Goal: Transaction & Acquisition: Book appointment/travel/reservation

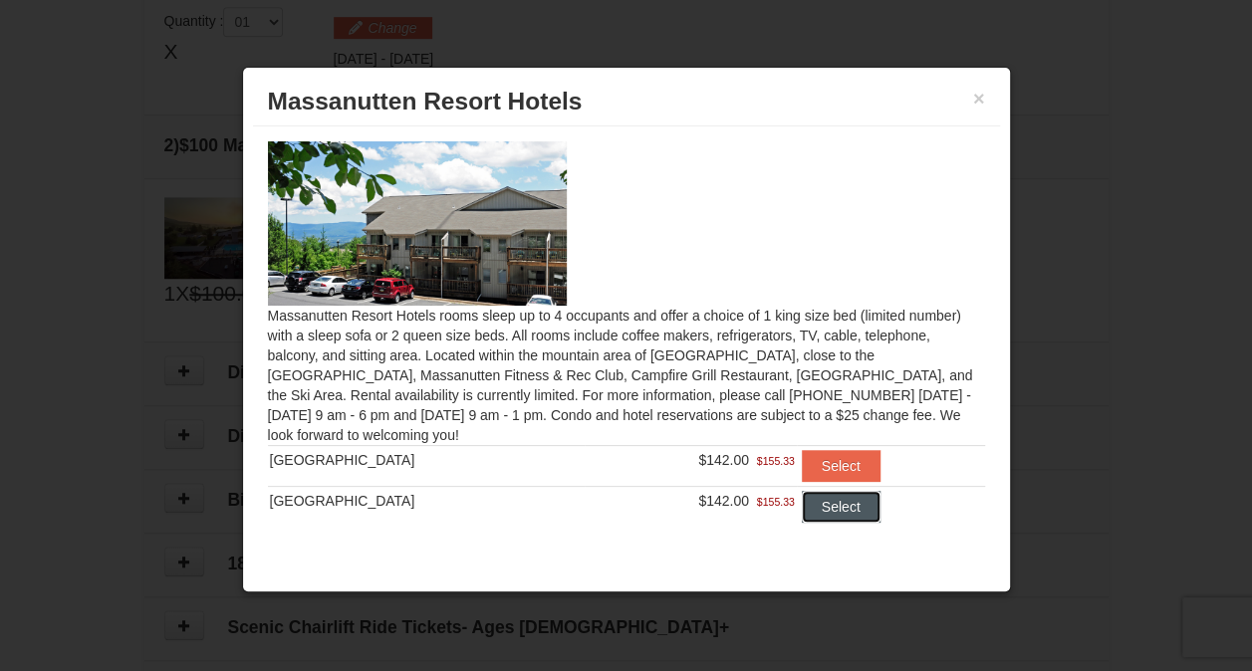
click at [817, 499] on button "Select" at bounding box center [841, 507] width 79 height 32
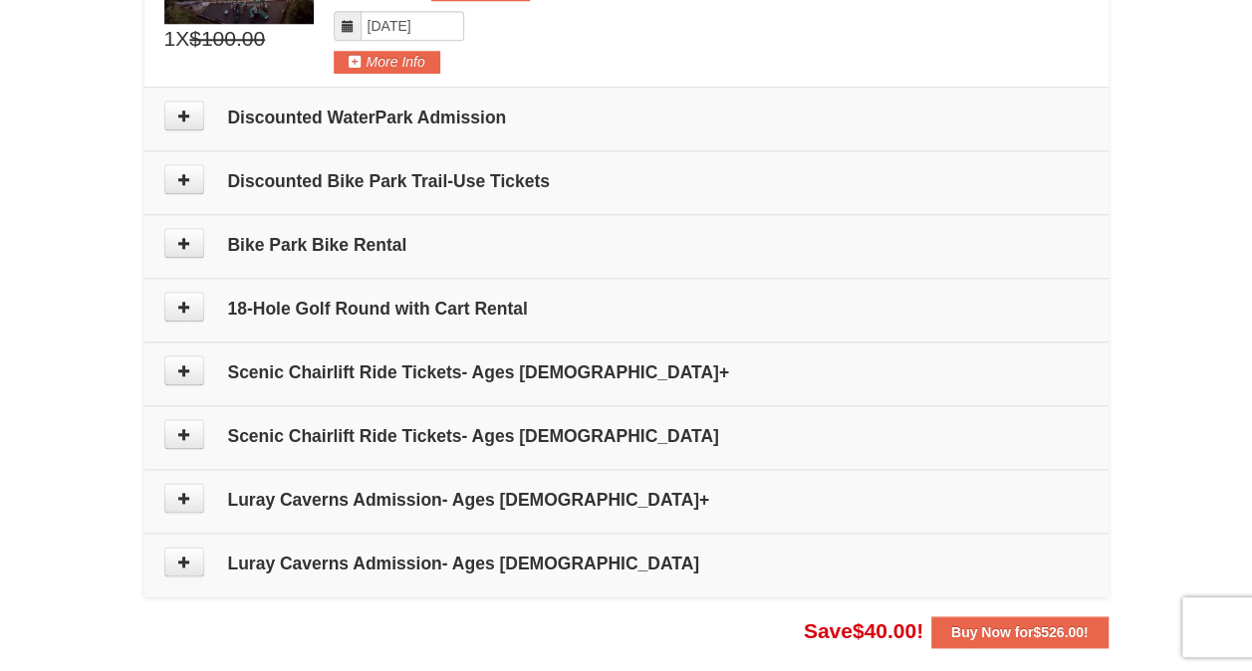
scroll to position [906, 0]
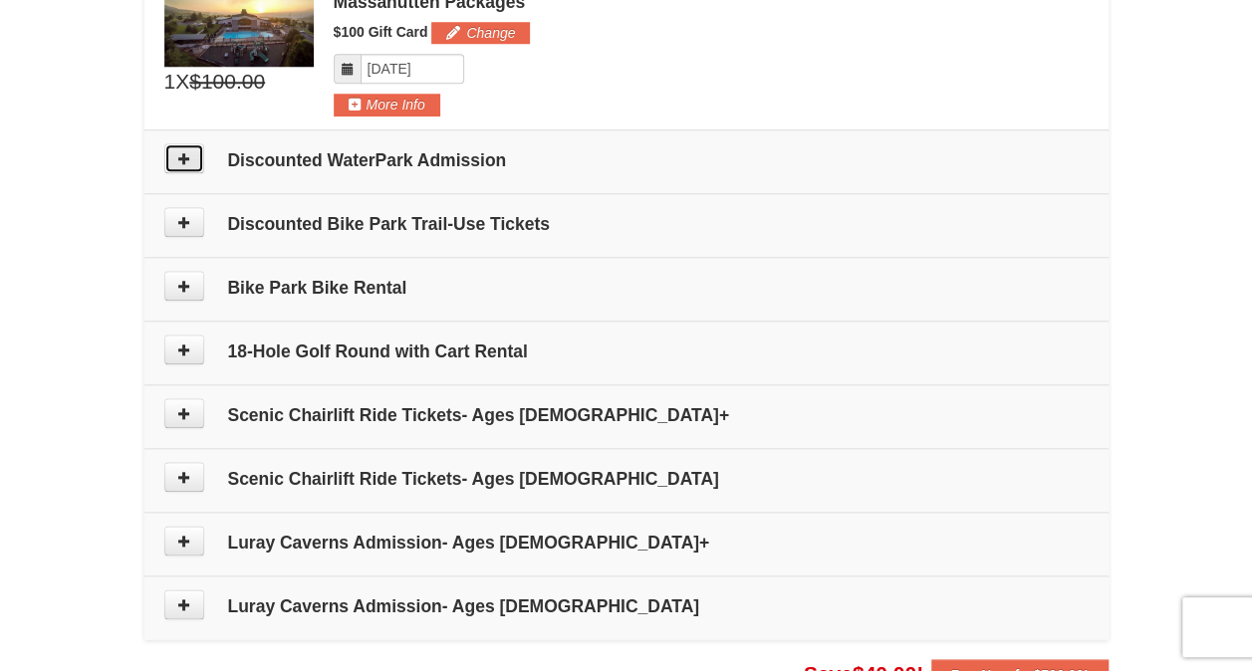
click at [192, 144] on button at bounding box center [184, 158] width 40 height 30
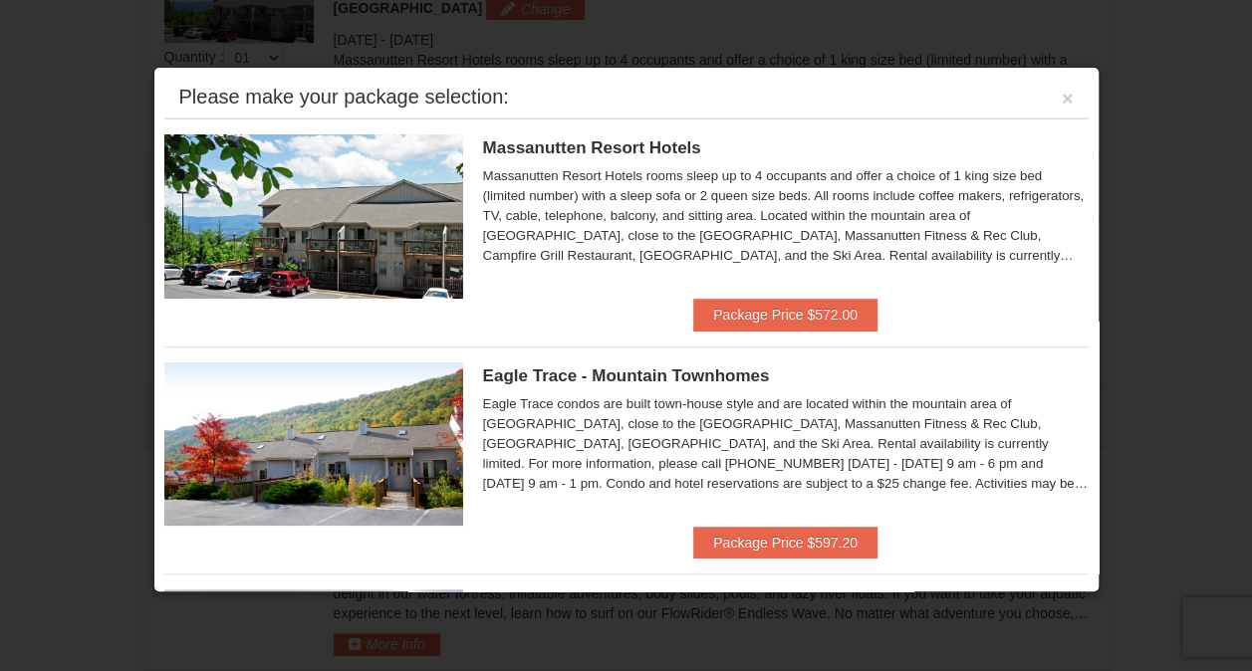
scroll to position [612, 0]
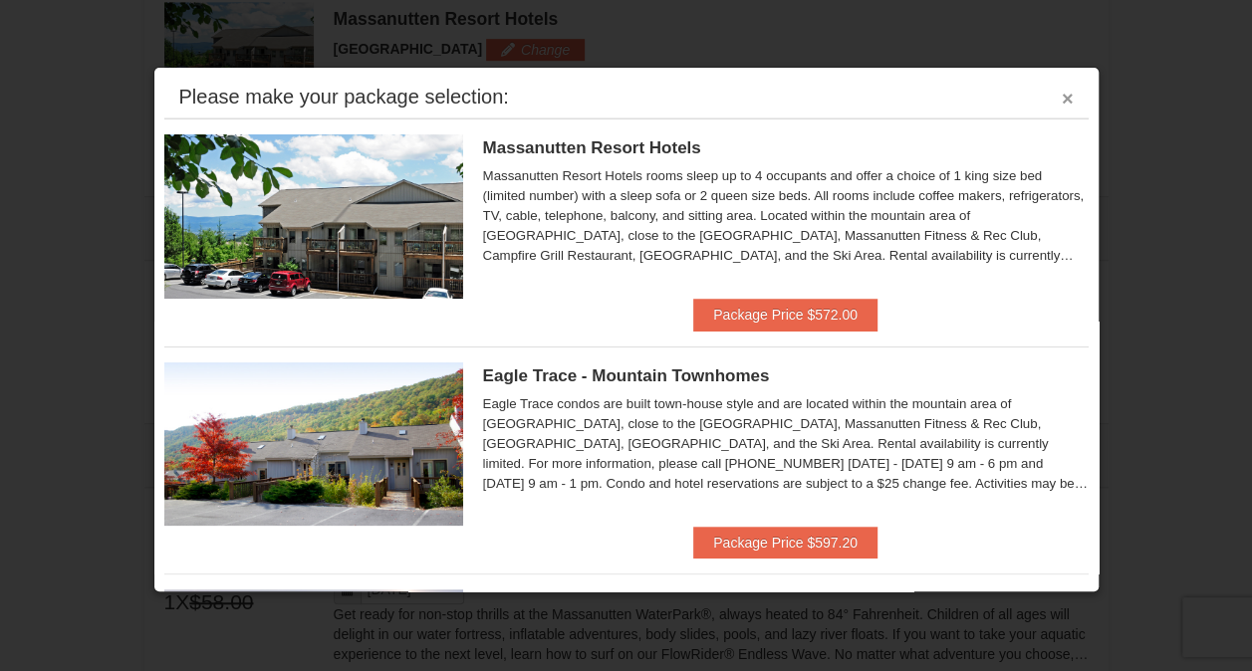
click at [1062, 96] on button "×" at bounding box center [1068, 99] width 12 height 20
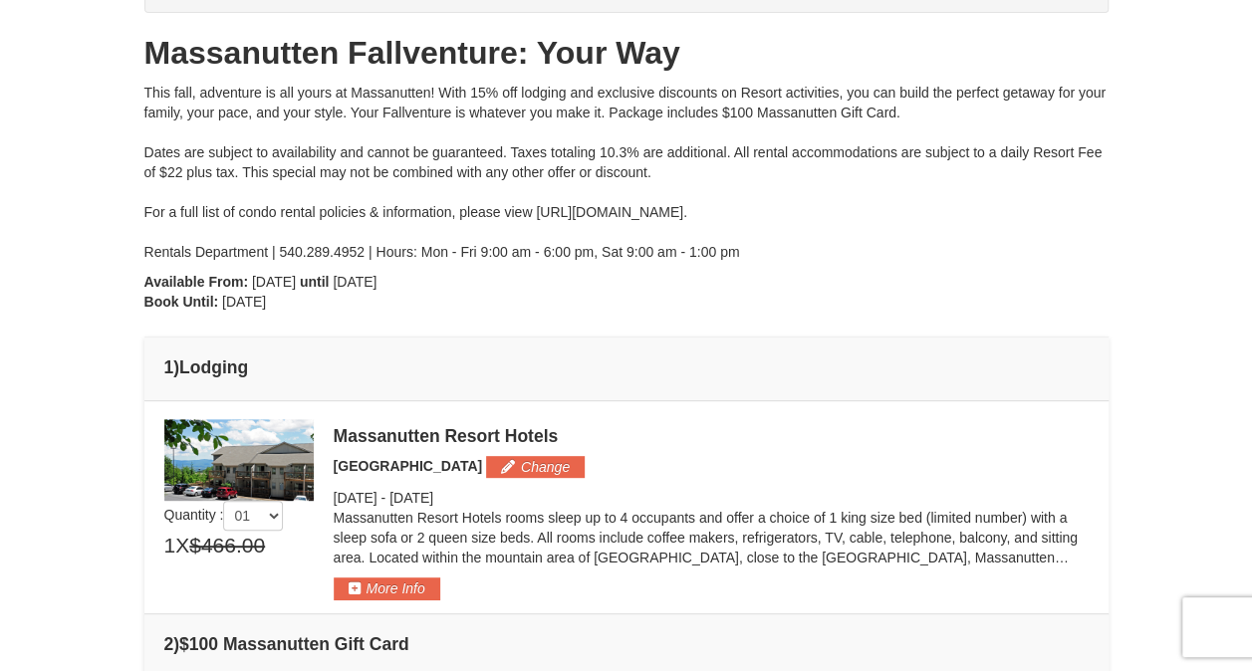
scroll to position [0, 0]
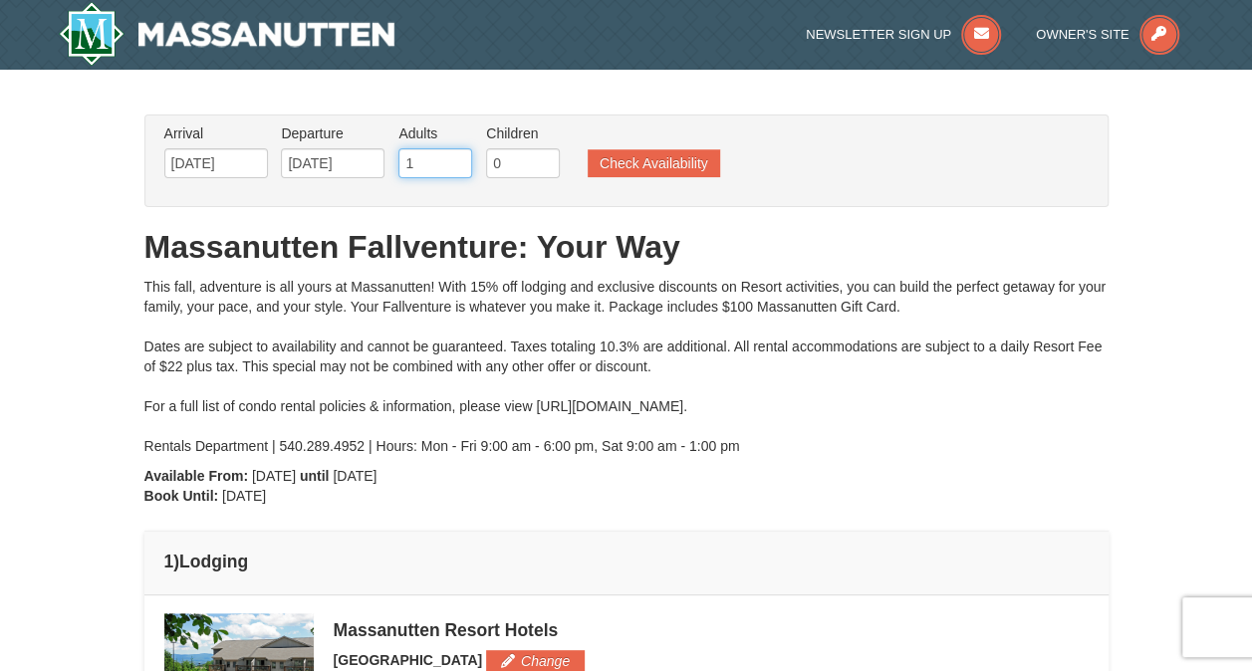
type input "1"
click at [454, 169] on input "1" at bounding box center [435, 163] width 74 height 30
click at [601, 166] on button "Check Availability" at bounding box center [654, 163] width 132 height 28
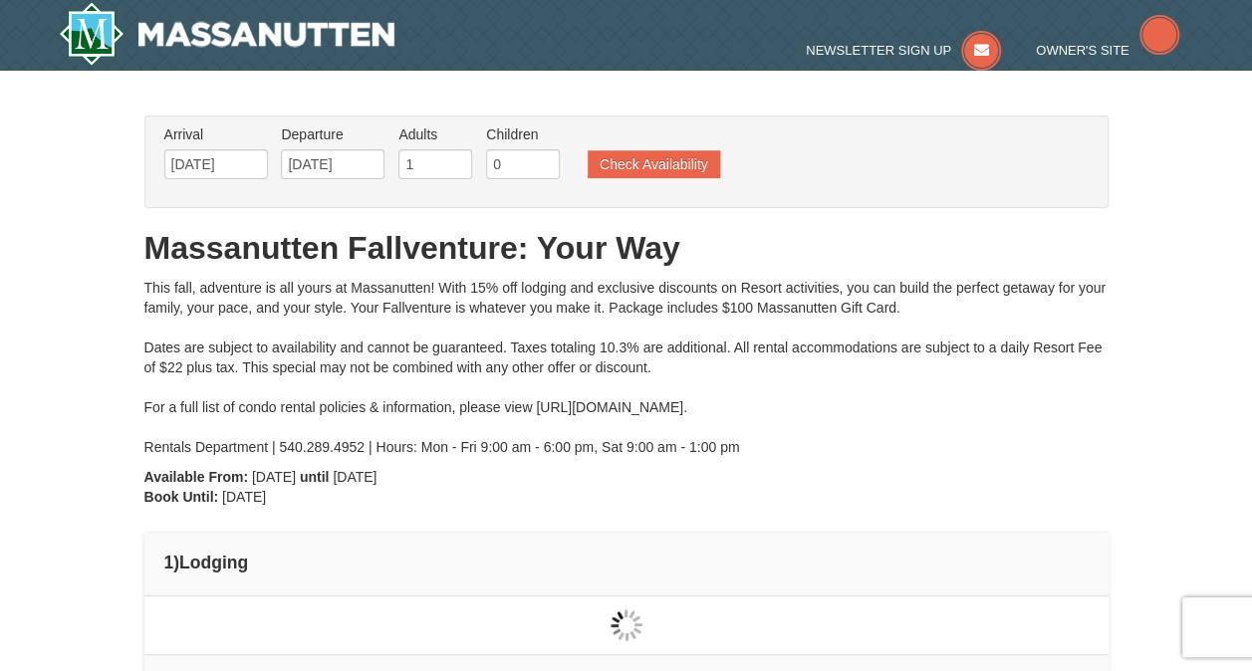
type input "[DATE]"
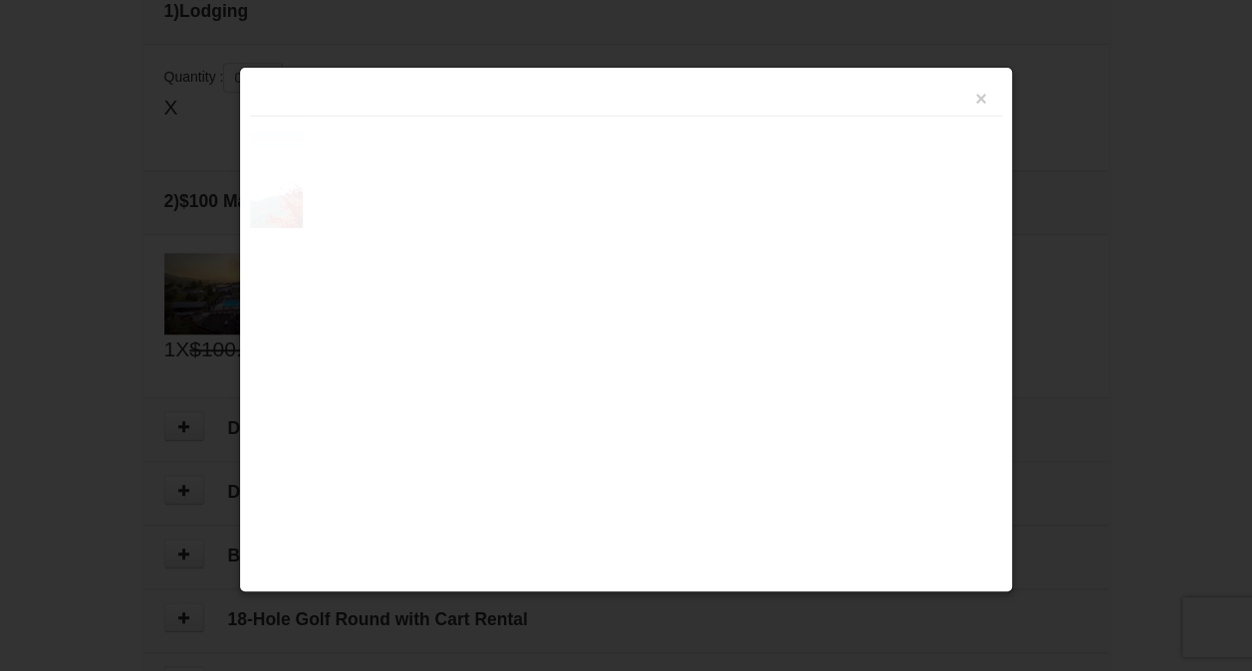
scroll to position [608, 0]
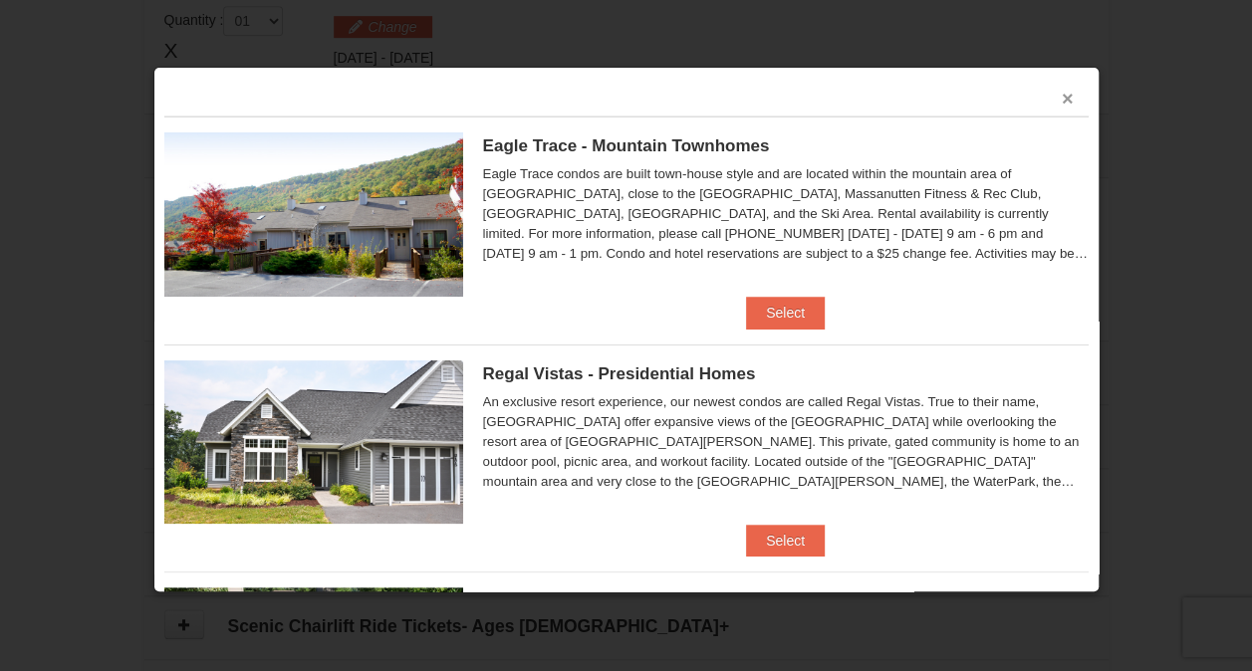
click at [1062, 98] on button "×" at bounding box center [1068, 99] width 12 height 20
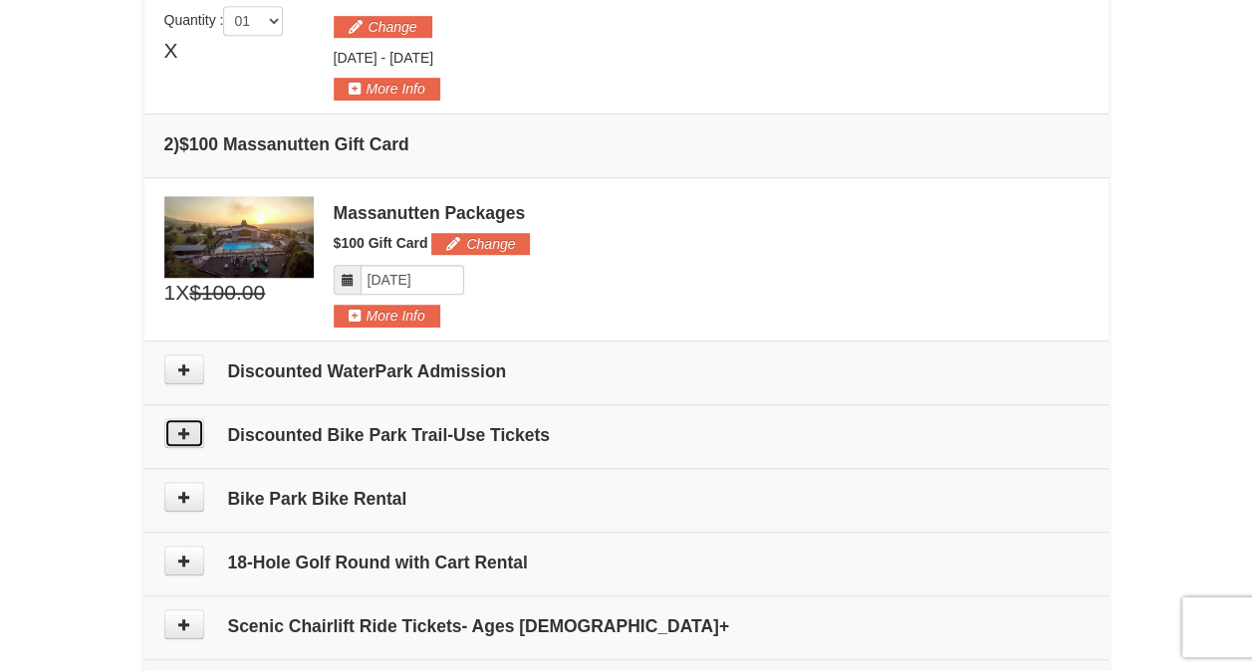
click at [181, 426] on icon at bounding box center [184, 433] width 14 height 14
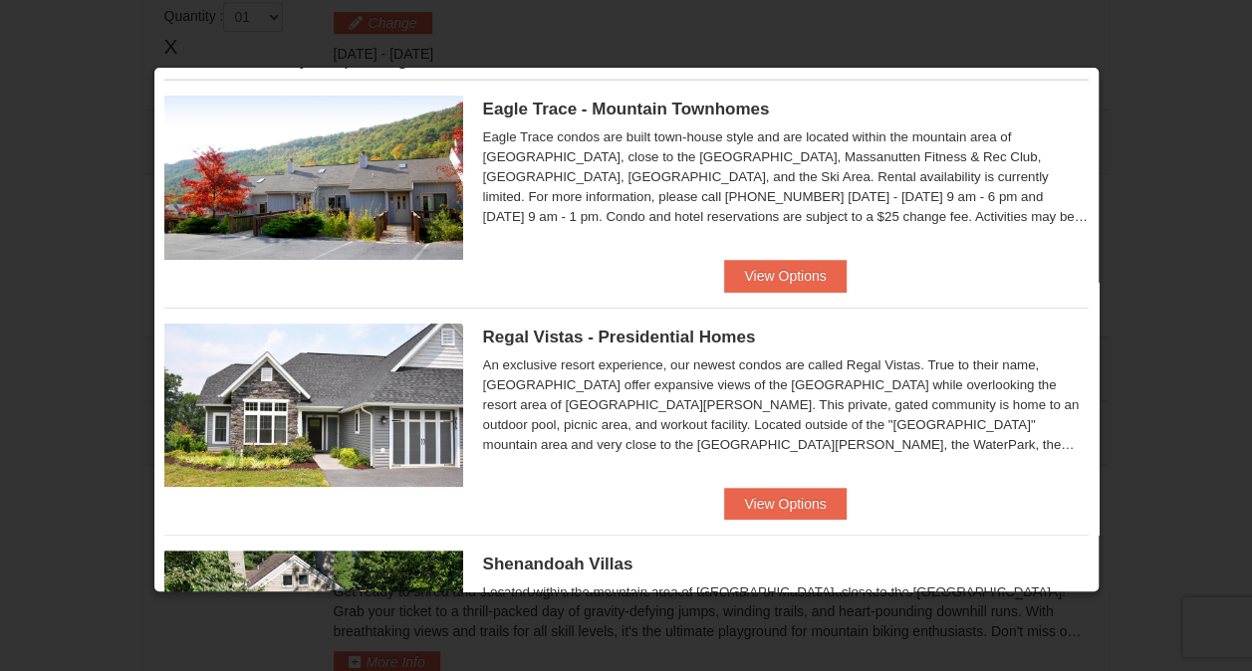
scroll to position [0, 0]
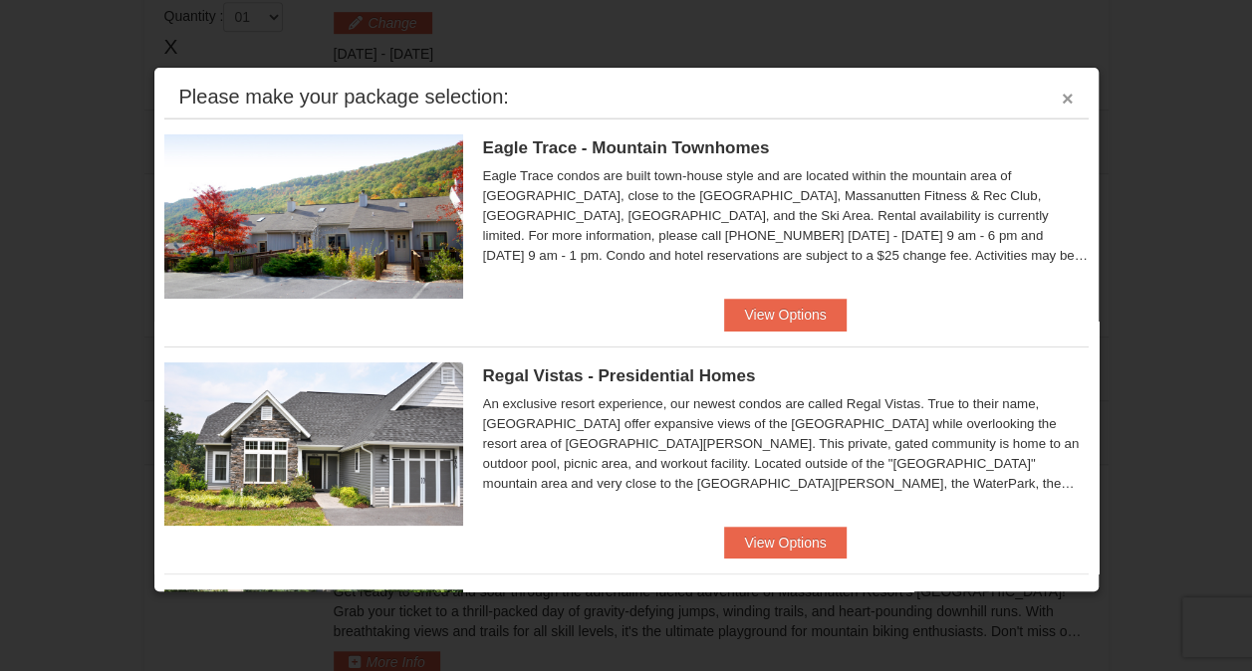
click at [1062, 98] on button "×" at bounding box center [1068, 99] width 12 height 20
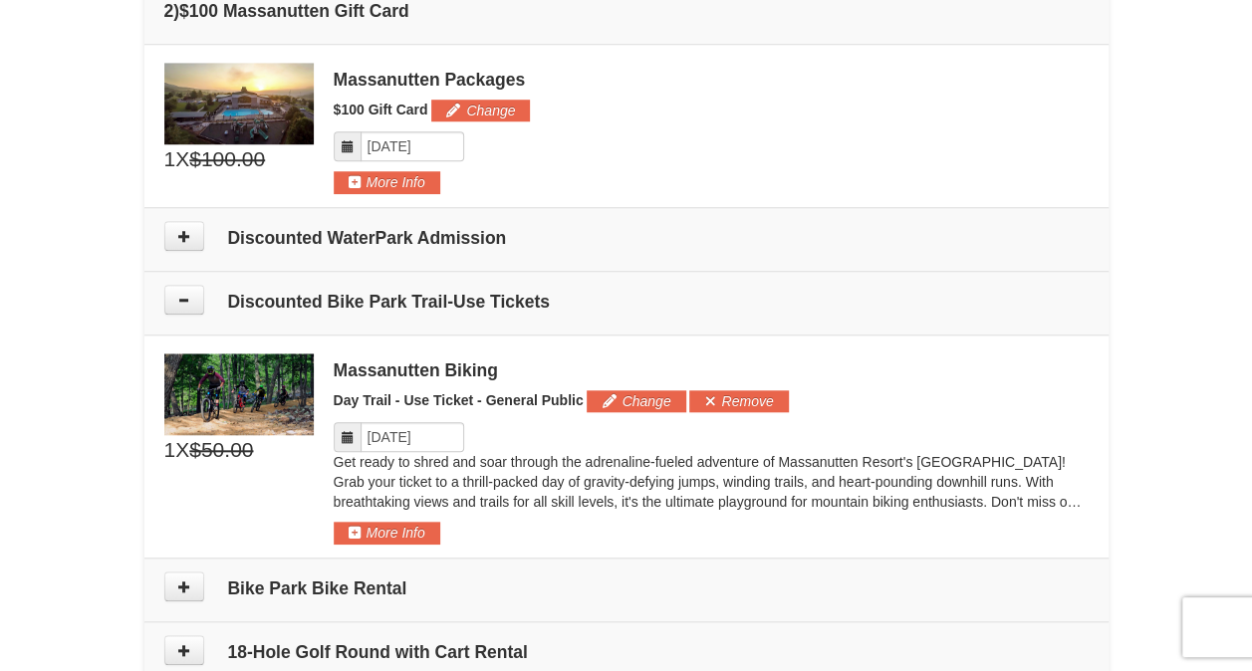
scroll to position [711, 0]
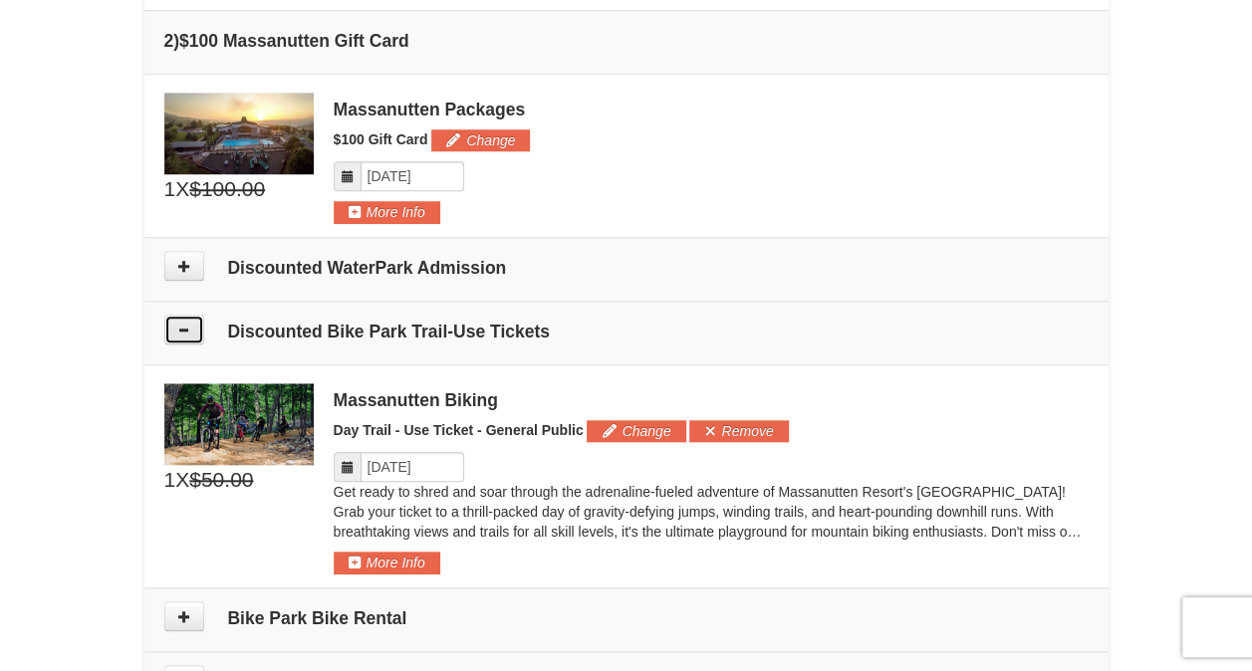
click at [192, 318] on button at bounding box center [184, 330] width 40 height 30
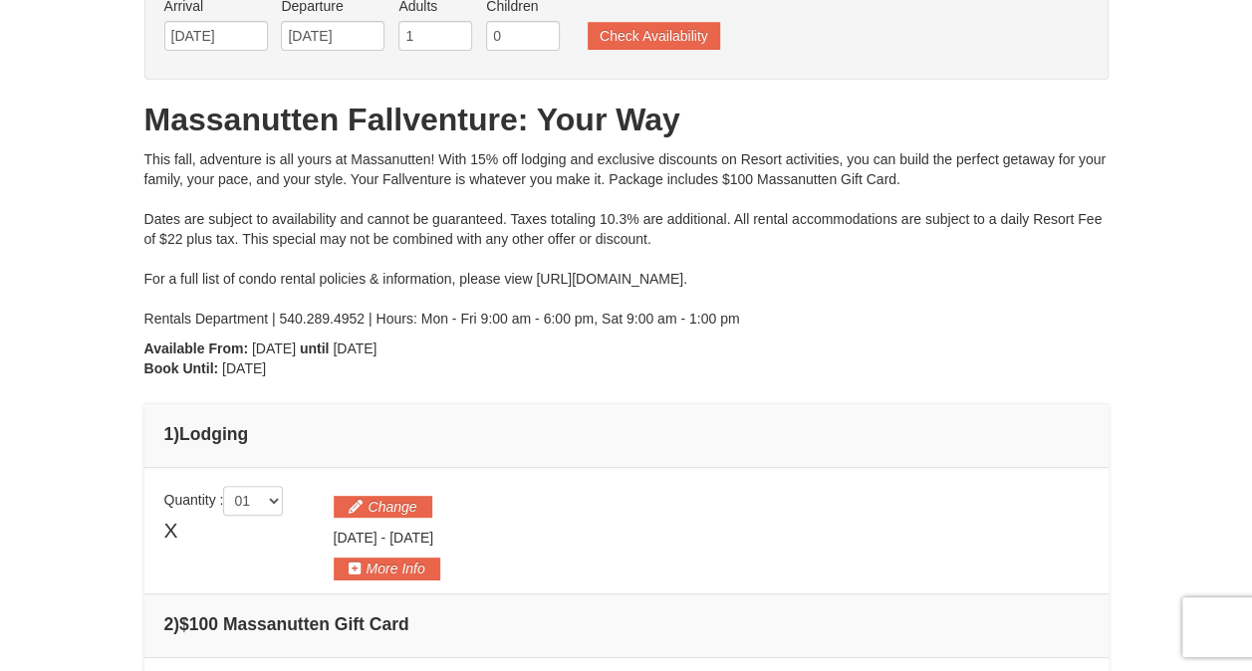
scroll to position [0, 0]
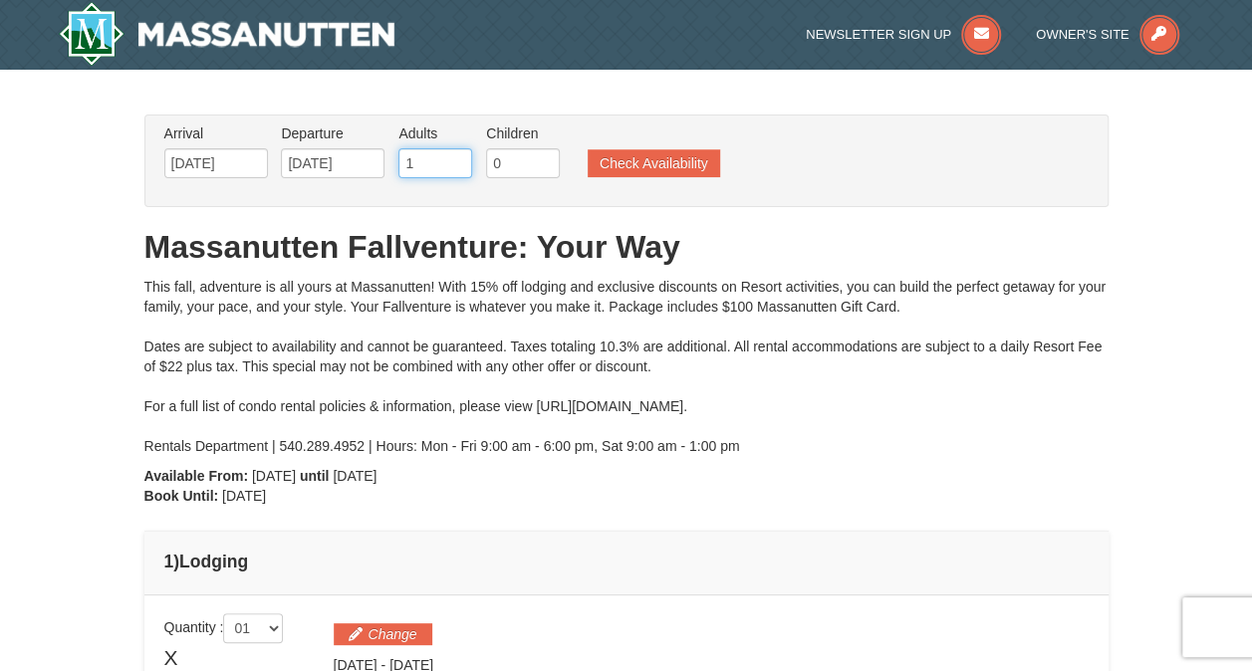
click at [415, 170] on input "1" at bounding box center [435, 163] width 74 height 30
type input "2"
click at [456, 158] on input "2" at bounding box center [435, 163] width 74 height 30
click at [689, 161] on button "Check Availability" at bounding box center [654, 163] width 132 height 28
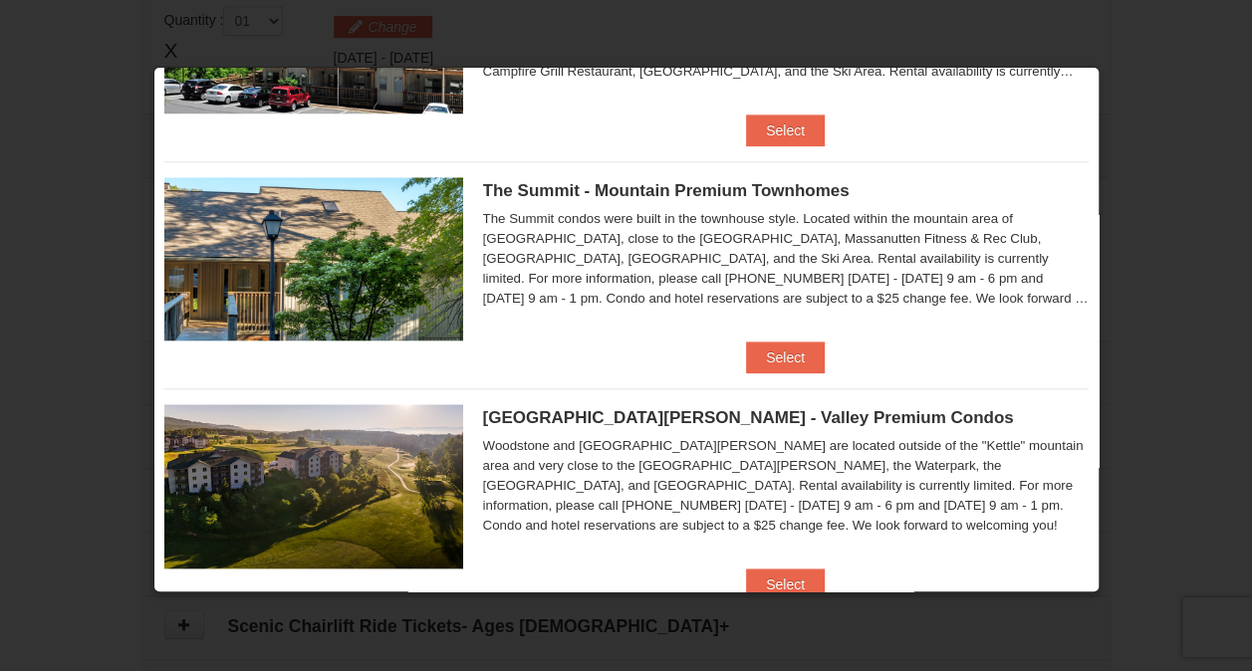
scroll to position [897, 0]
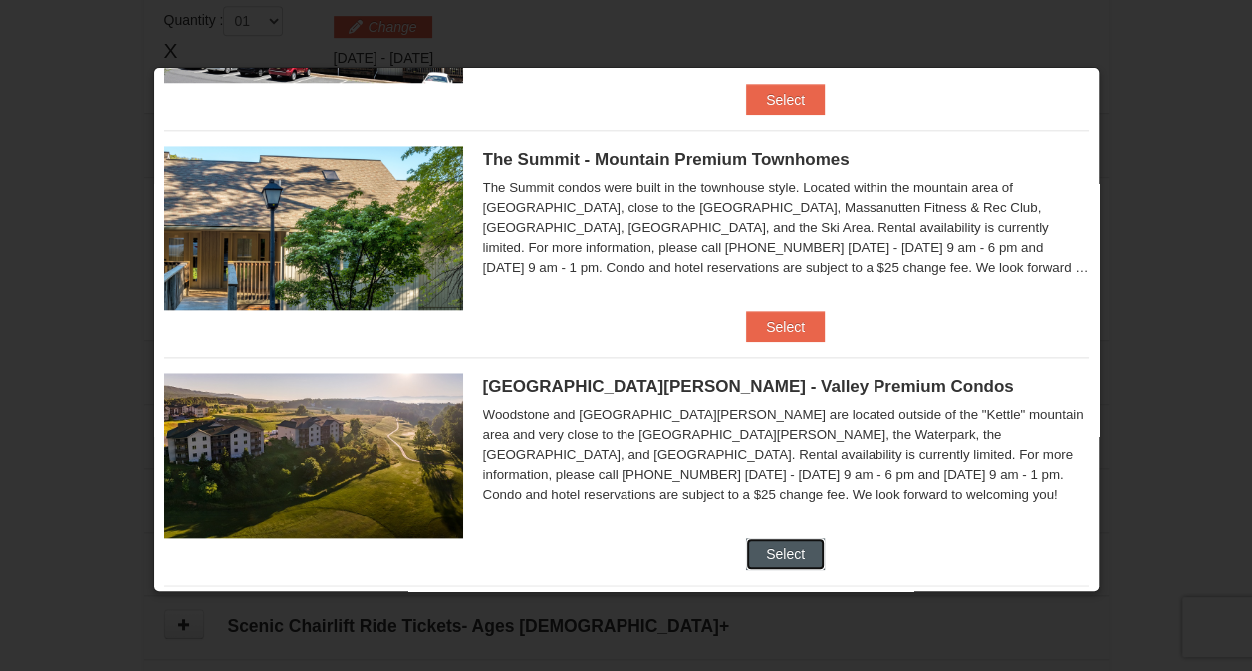
click at [790, 553] on button "Select" at bounding box center [785, 554] width 79 height 32
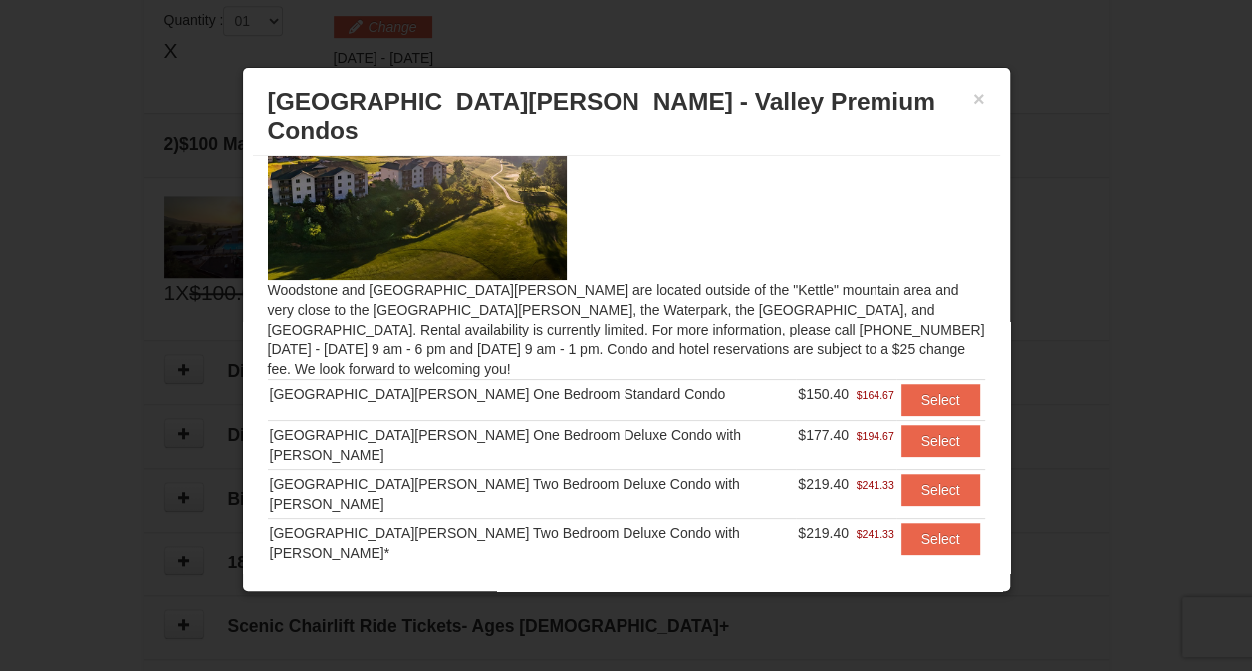
scroll to position [100, 0]
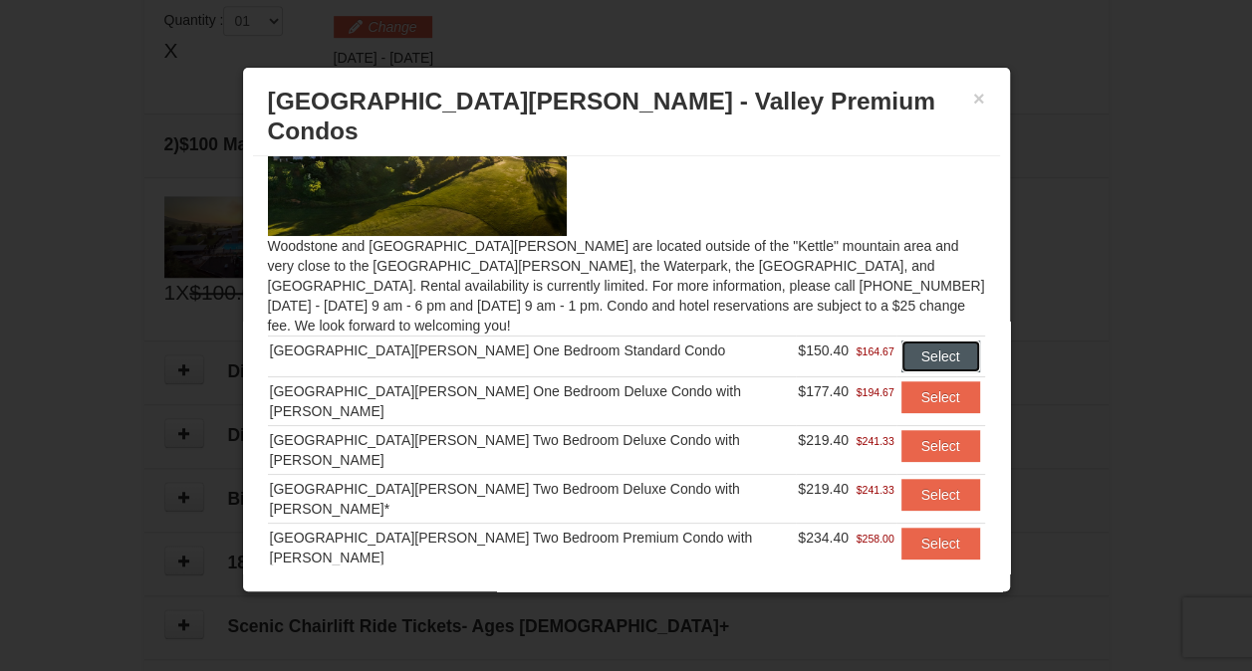
click at [905, 341] on button "Select" at bounding box center [941, 357] width 79 height 32
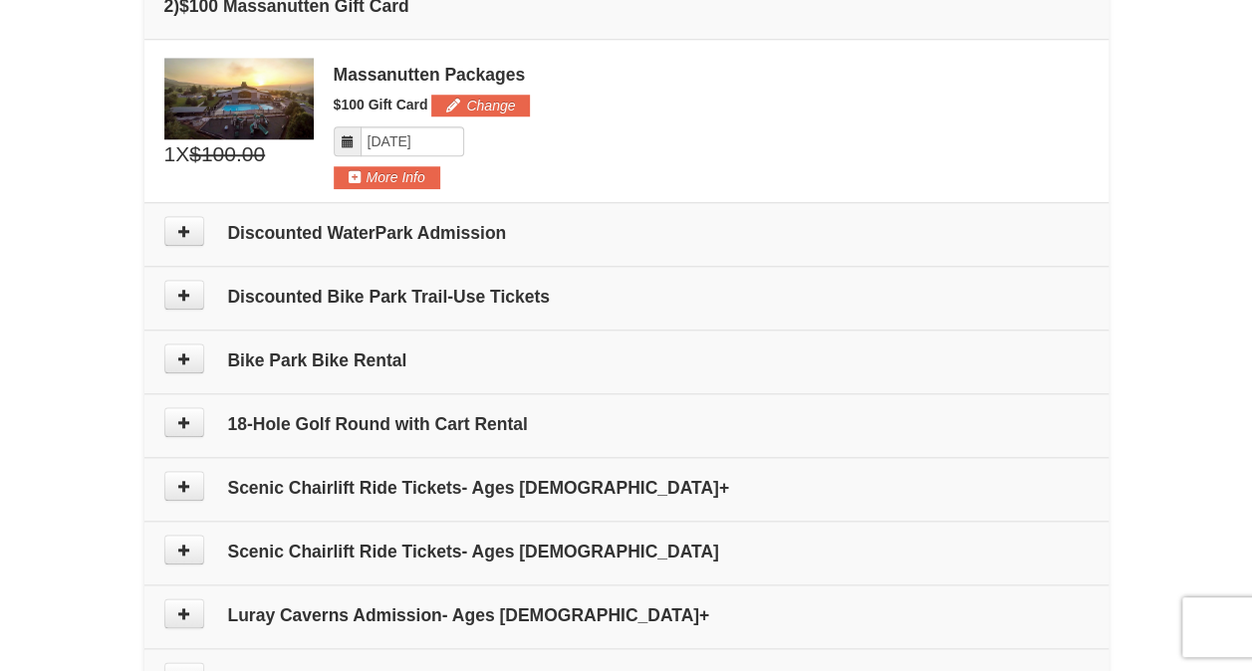
scroll to position [1006, 0]
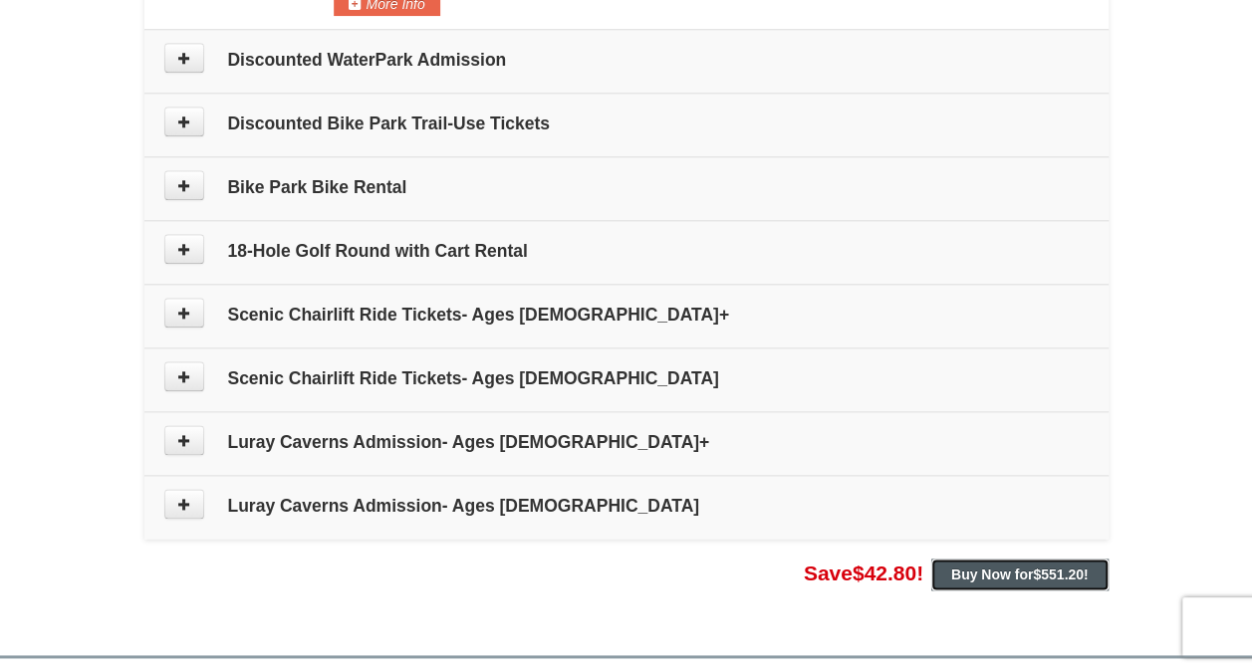
click at [1048, 568] on span "$551.20" at bounding box center [1058, 575] width 51 height 16
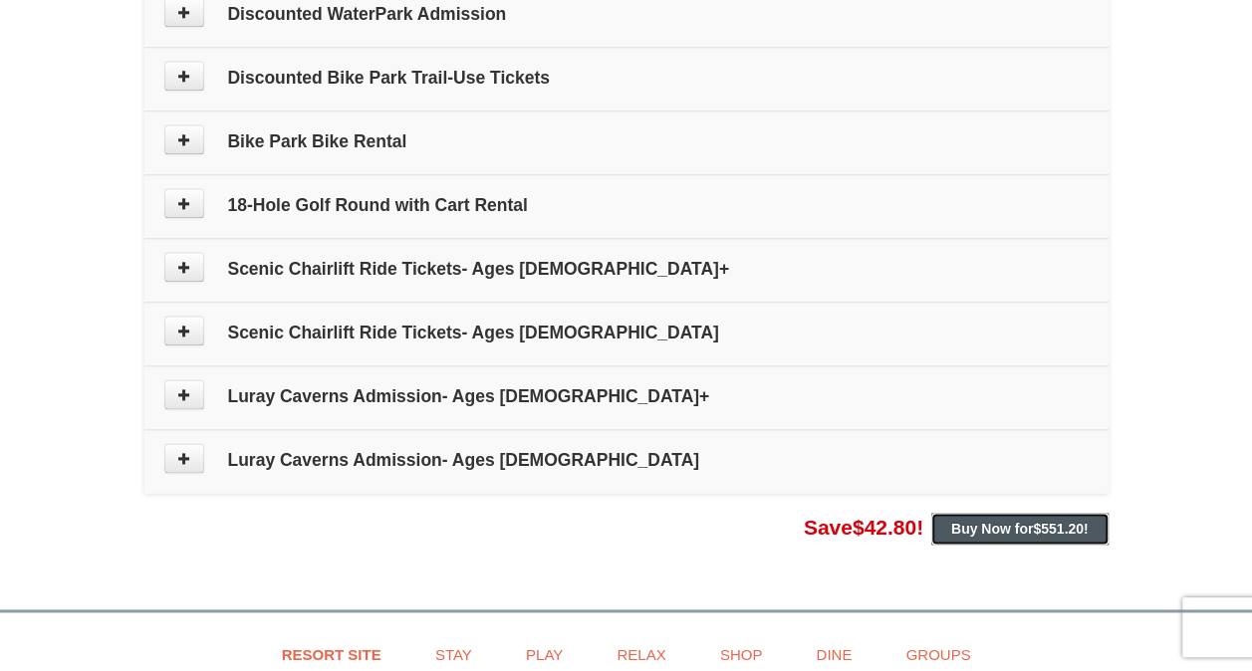
scroll to position [1295, 0]
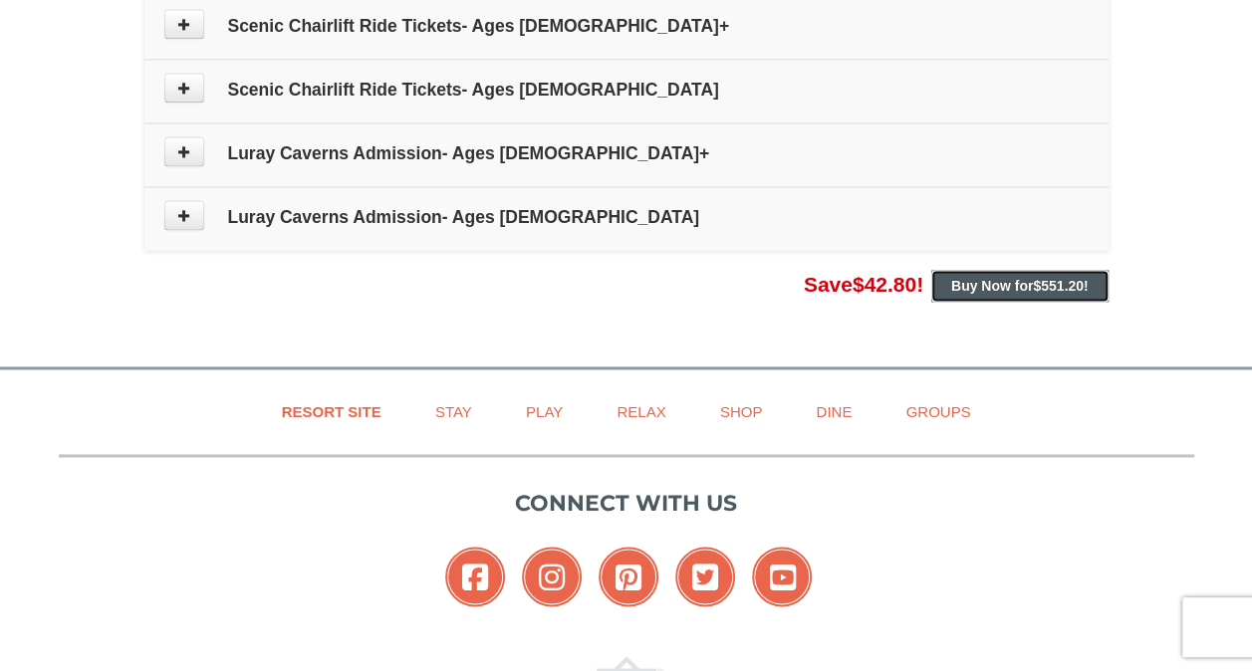
click at [985, 278] on strong "Buy Now for $551.20 !" at bounding box center [1019, 286] width 137 height 16
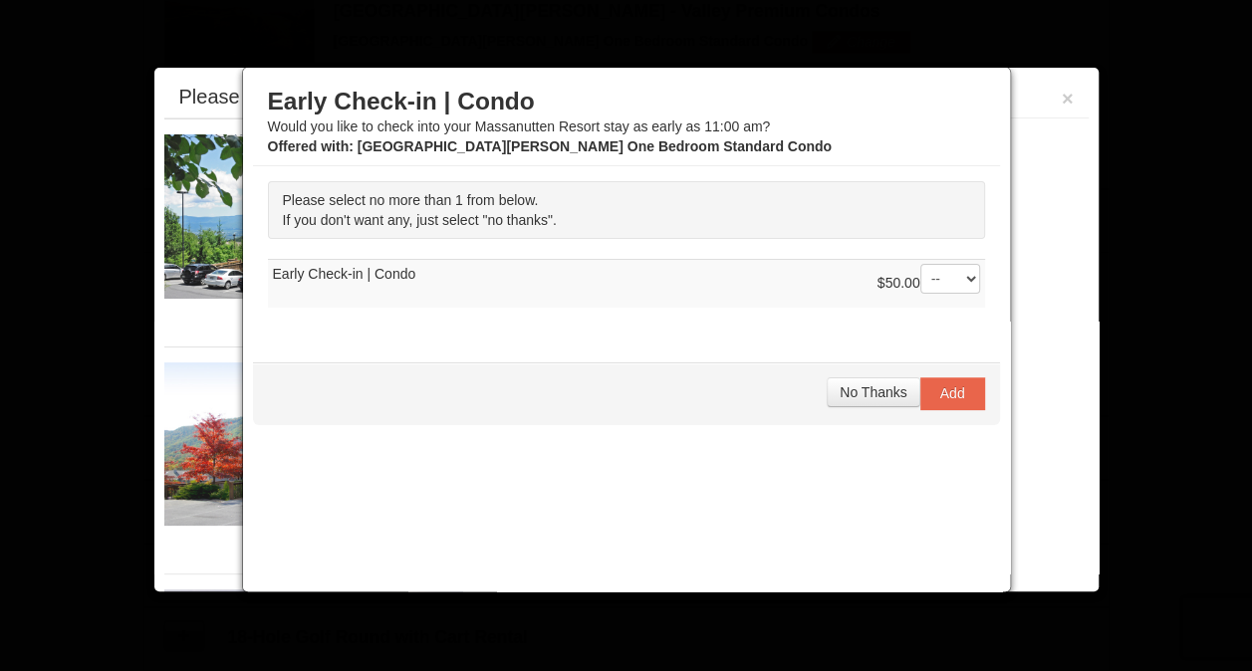
scroll to position [612, 0]
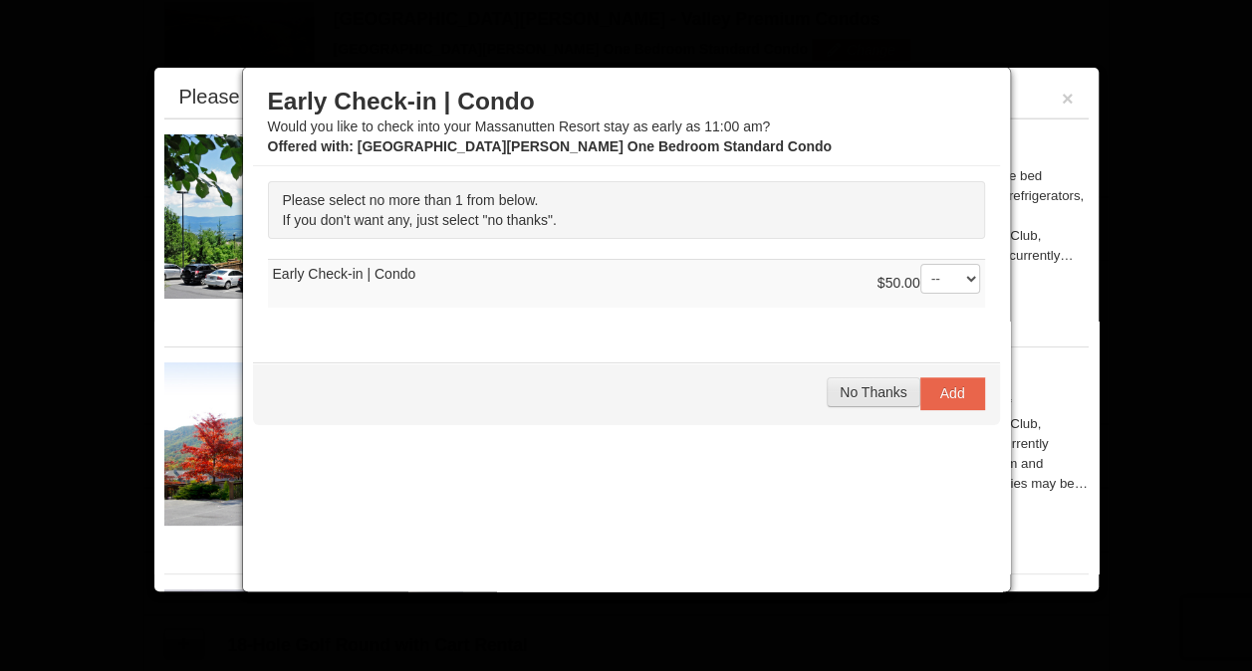
click at [865, 381] on button "No Thanks" at bounding box center [873, 393] width 93 height 30
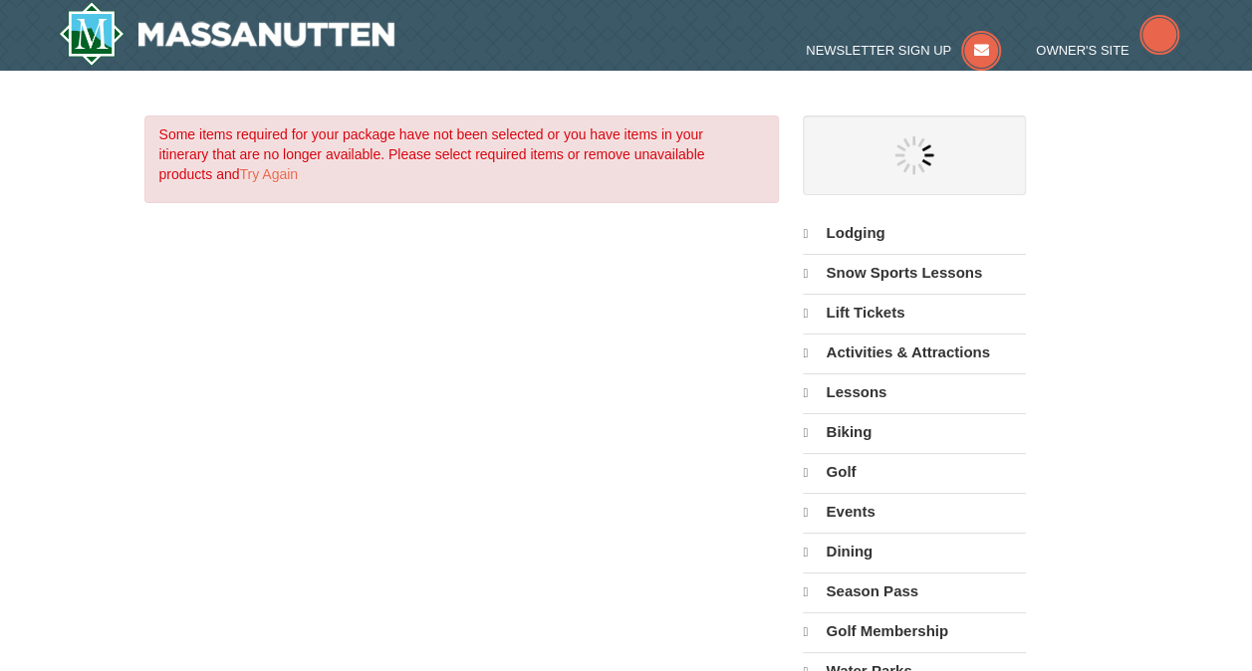
select select "9"
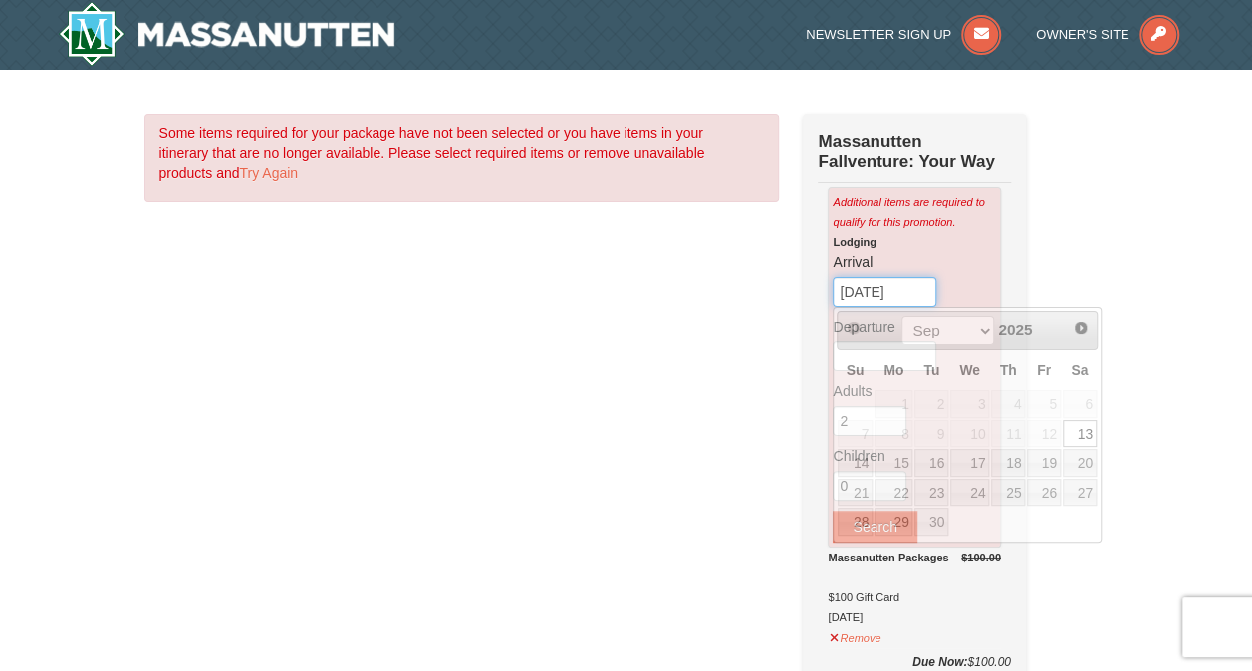
click at [867, 289] on input "09/13/2025" at bounding box center [885, 292] width 104 height 30
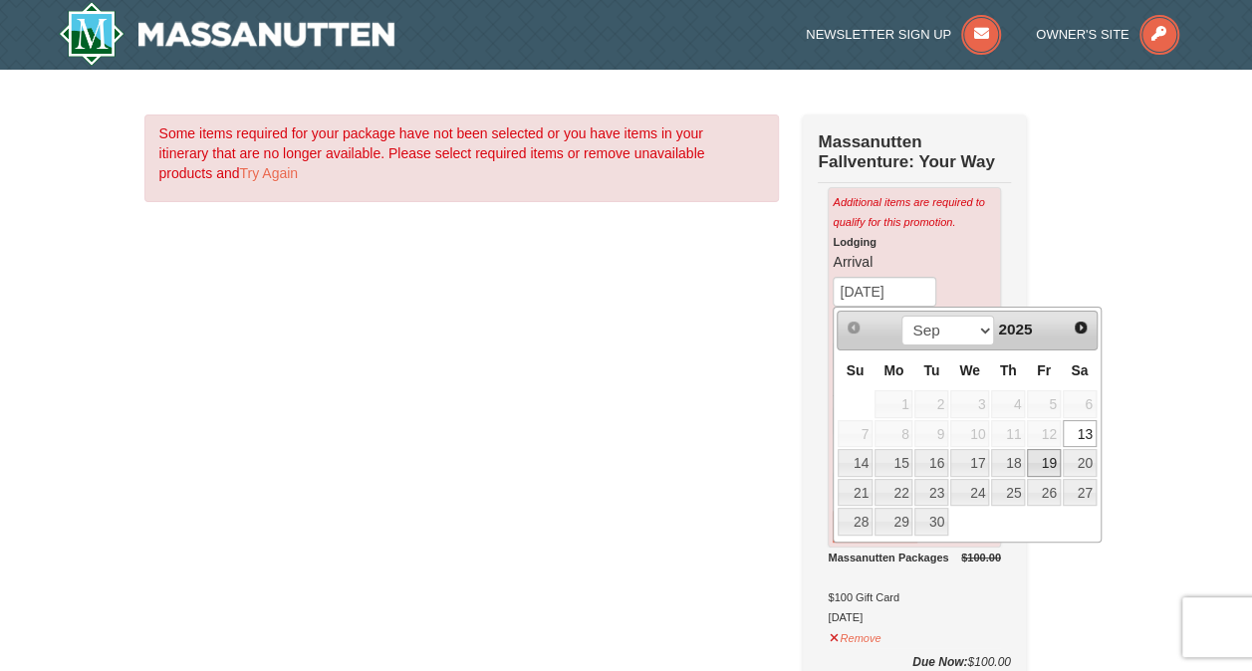
click at [1046, 462] on link "19" at bounding box center [1044, 463] width 34 height 28
type input "[DATE]"
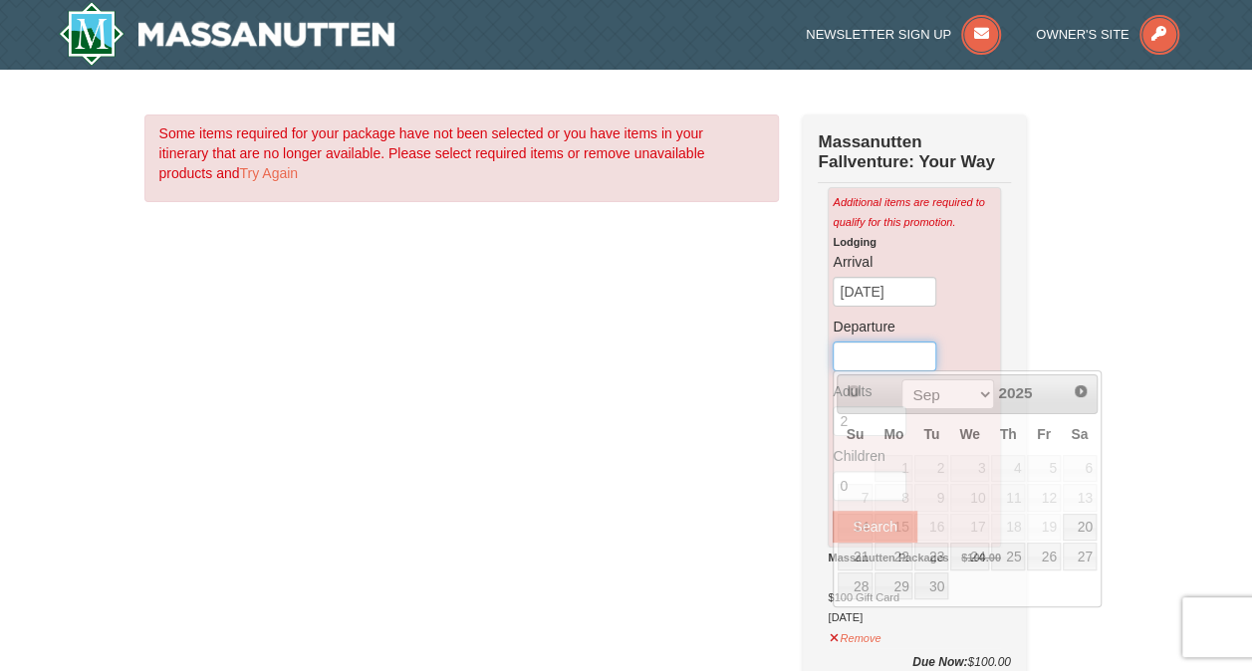
click at [881, 367] on input "text" at bounding box center [885, 357] width 104 height 30
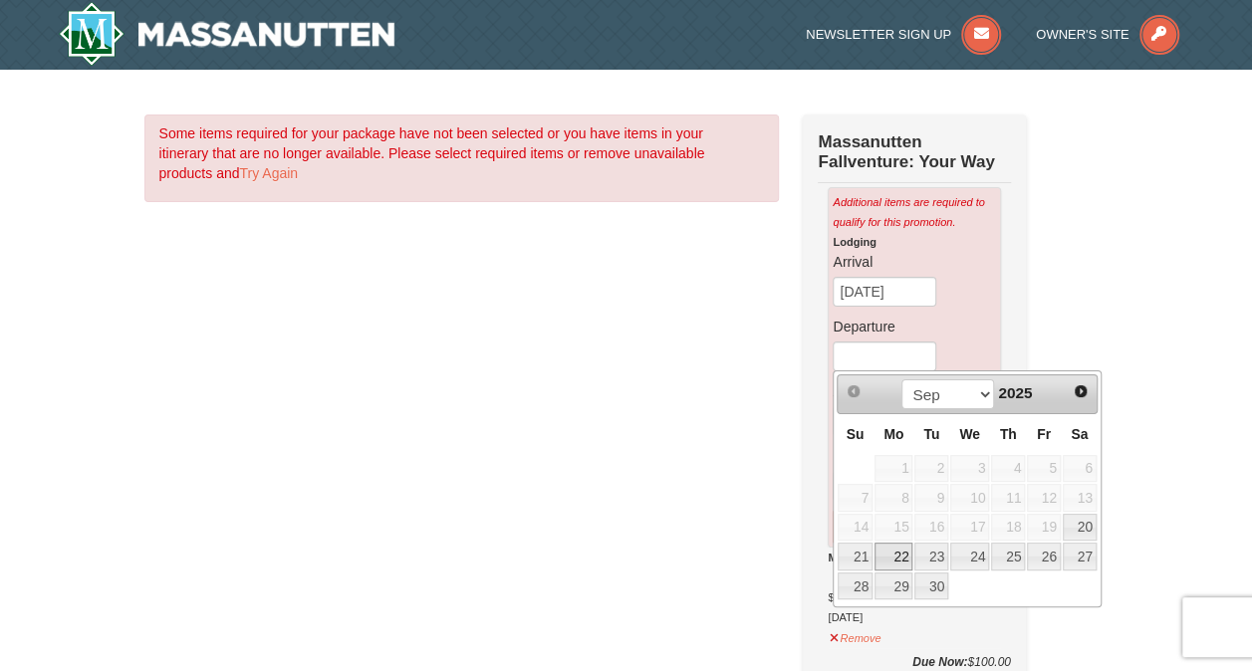
click at [898, 556] on link "22" at bounding box center [894, 557] width 38 height 28
type input "[DATE]"
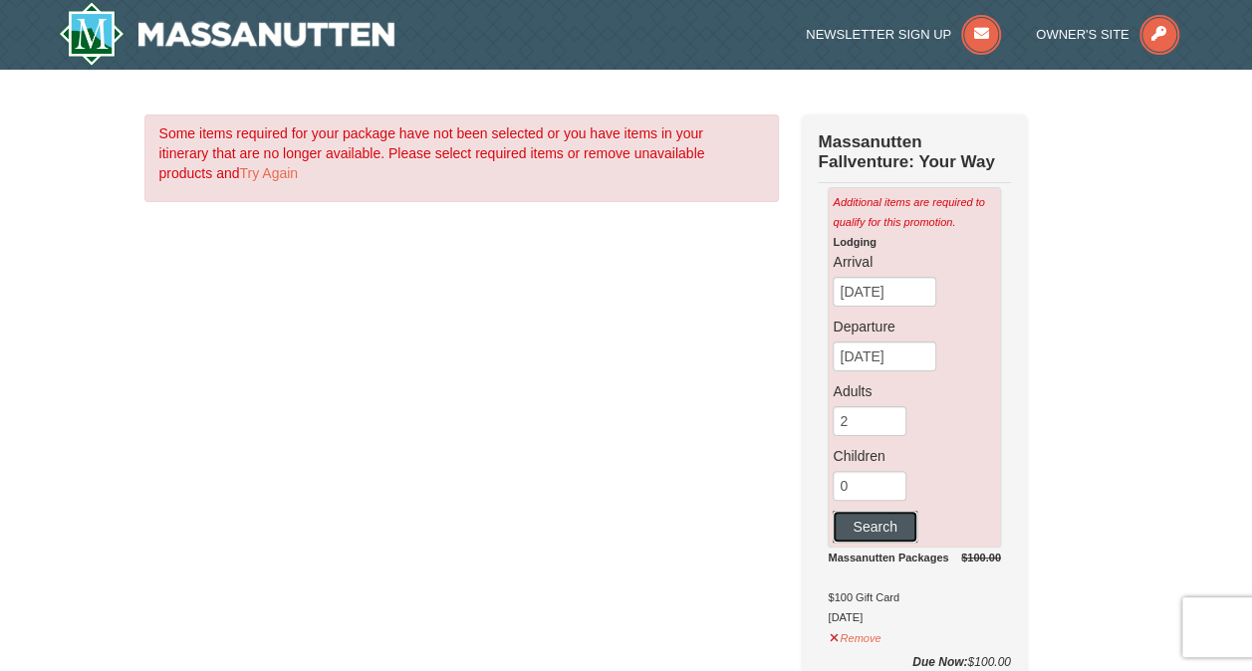
click at [878, 518] on button "Search" at bounding box center [875, 527] width 84 height 32
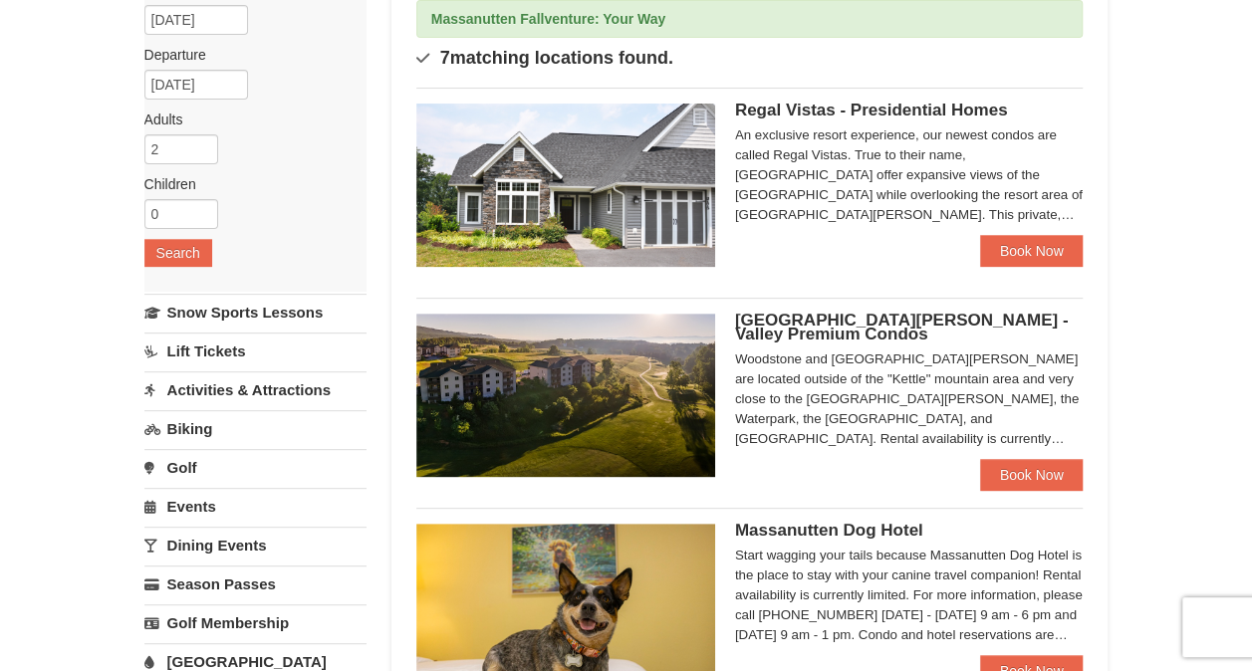
scroll to position [299, 0]
